Goal: Information Seeking & Learning: Find specific fact

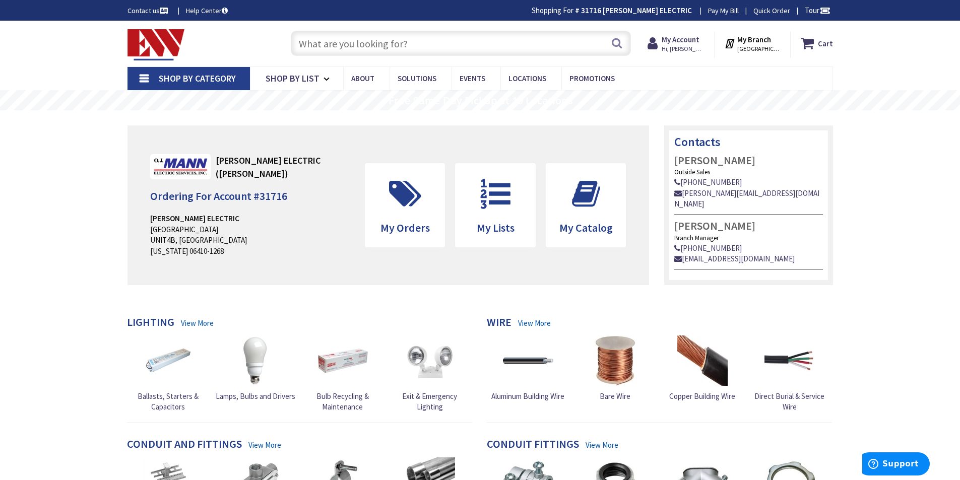
click at [305, 45] on input "text" at bounding box center [461, 43] width 340 height 25
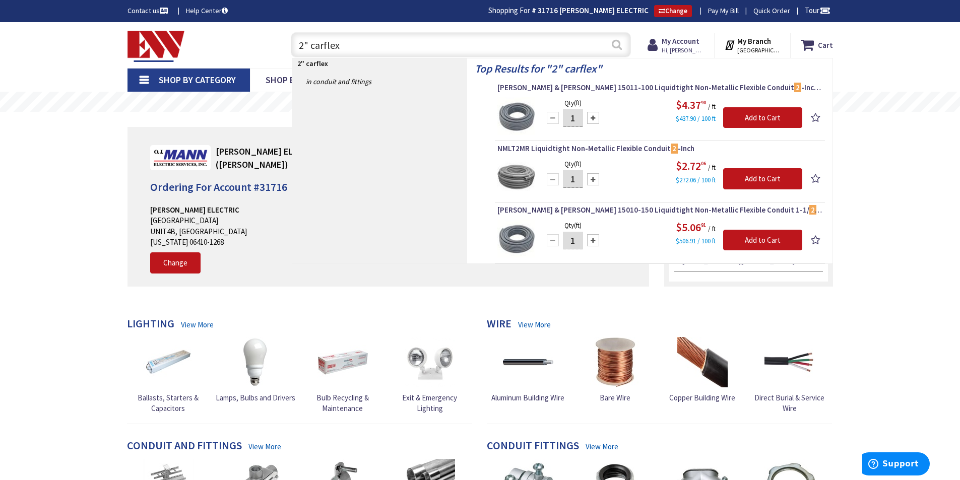
type input "2" carflex"
click at [616, 40] on button "Search" at bounding box center [616, 44] width 13 height 23
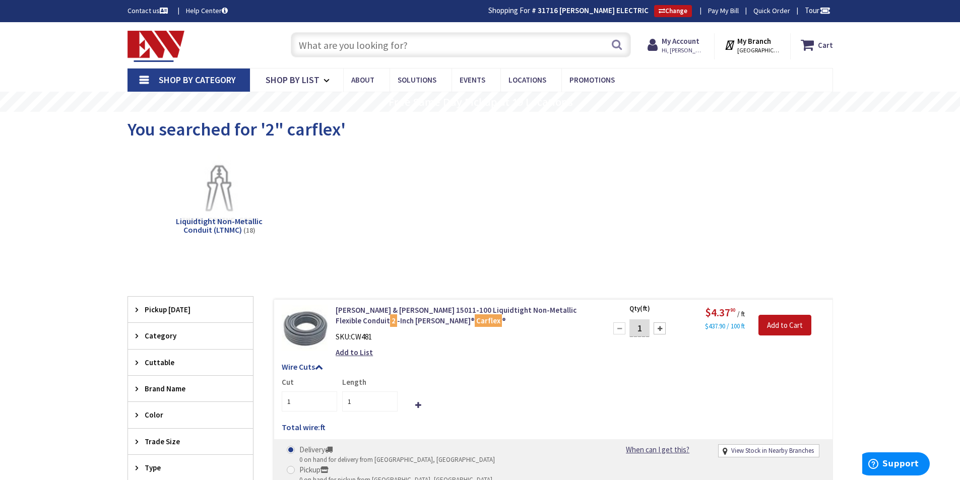
click at [308, 42] on input "text" at bounding box center [461, 44] width 340 height 25
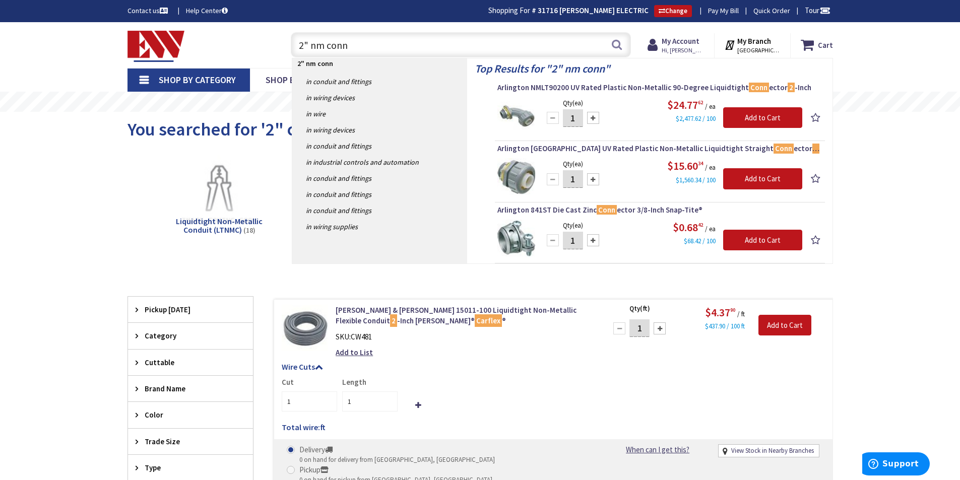
type input "2" nm conn"
